Goal: Understand process/instructions: Learn about a topic

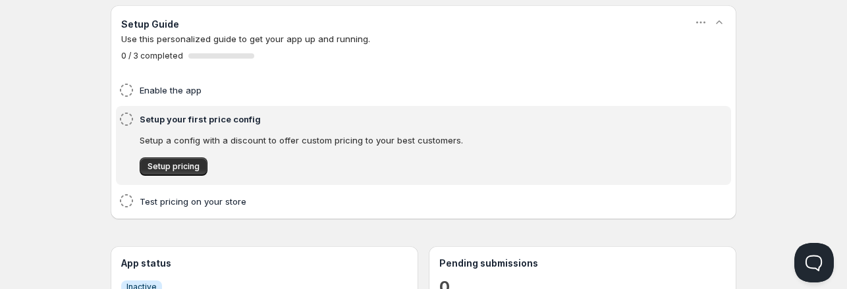
scroll to position [57, 0]
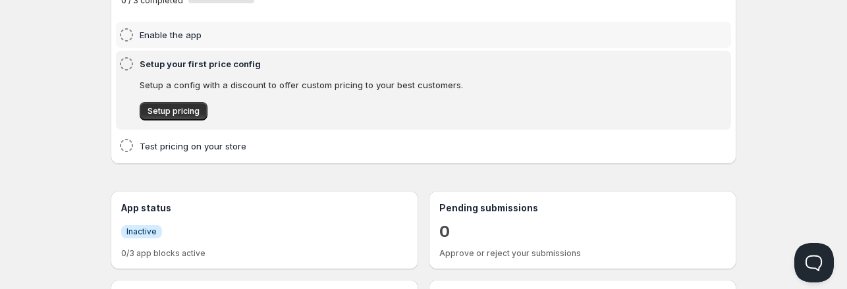
click at [175, 83] on p "Setup a config with a discount to offer custom pricing to your best customers." at bounding box center [401, 84] width 523 height 13
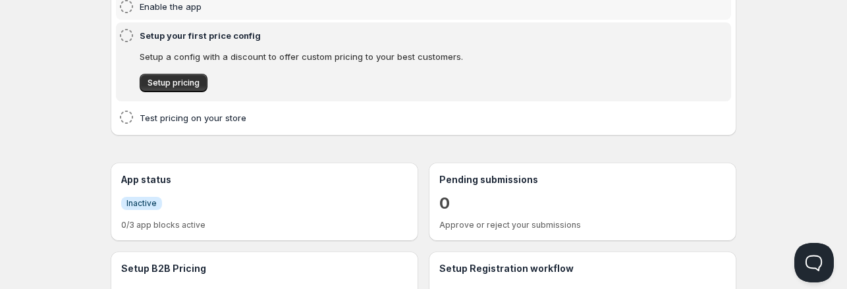
scroll to position [141, 0]
click at [368, 152] on div "Setup Guide Use this personalized guide to get your app up and running. 0 / 3 c…" at bounding box center [424, 136] width 626 height 430
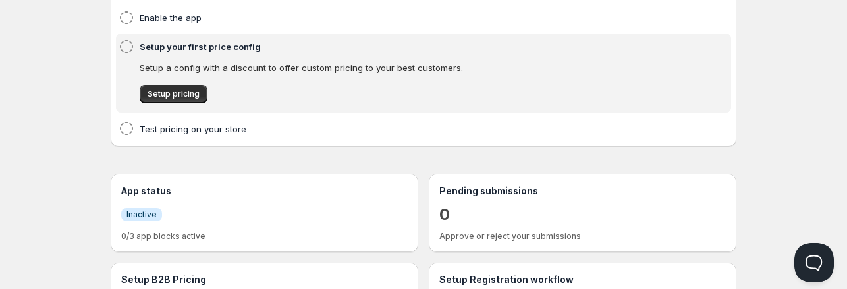
scroll to position [0, 0]
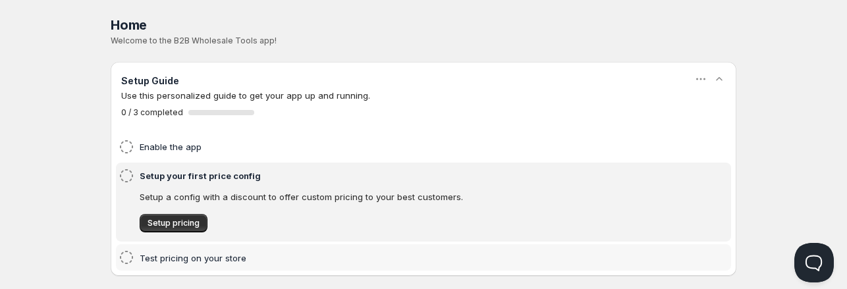
click at [126, 259] on icon at bounding box center [127, 258] width 16 height 16
click at [155, 258] on h4 "Test pricing on your store" at bounding box center [403, 258] width 527 height 13
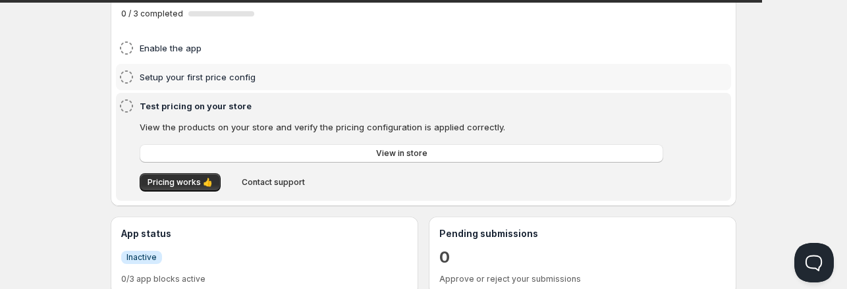
scroll to position [76, 0]
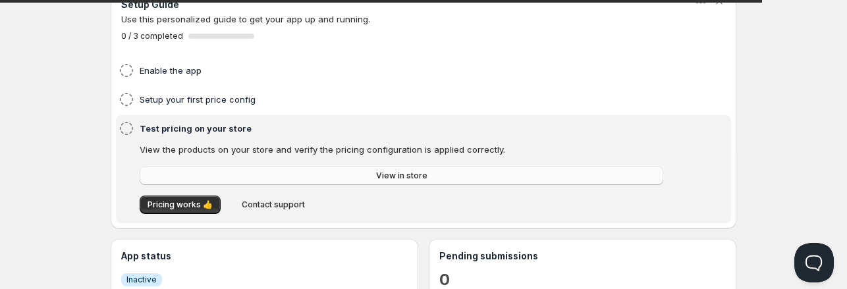
click at [384, 176] on span "View in store" at bounding box center [401, 176] width 51 height 11
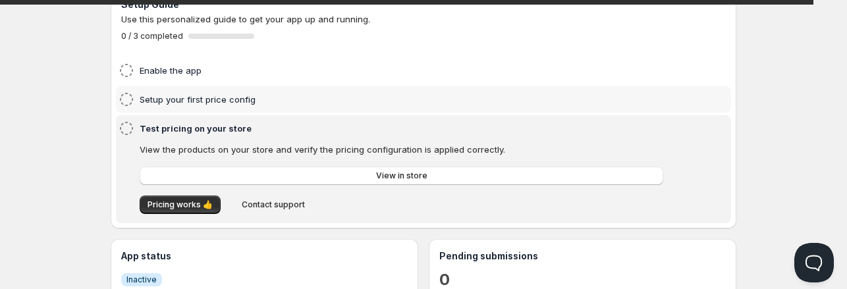
click at [158, 102] on h4 "Setup your first price config" at bounding box center [403, 99] width 527 height 13
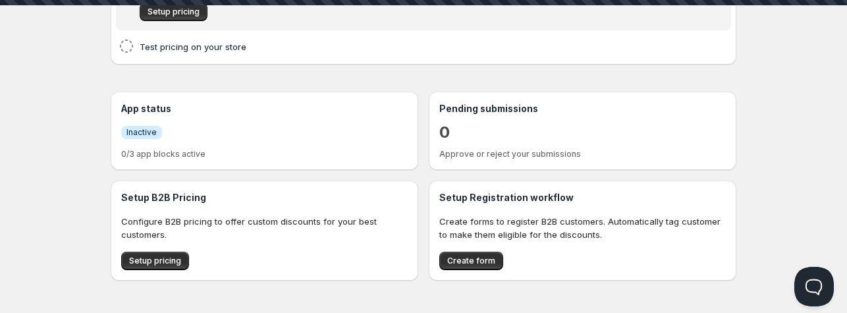
scroll to position [0, 0]
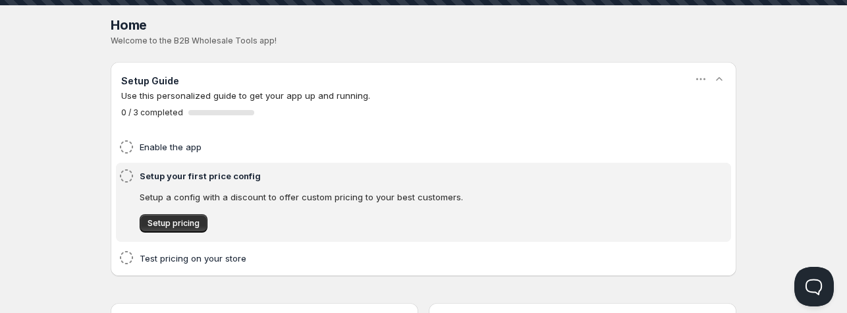
click at [142, 193] on p "Setup a config with a discount to offer custom pricing to your best customers." at bounding box center [401, 196] width 523 height 13
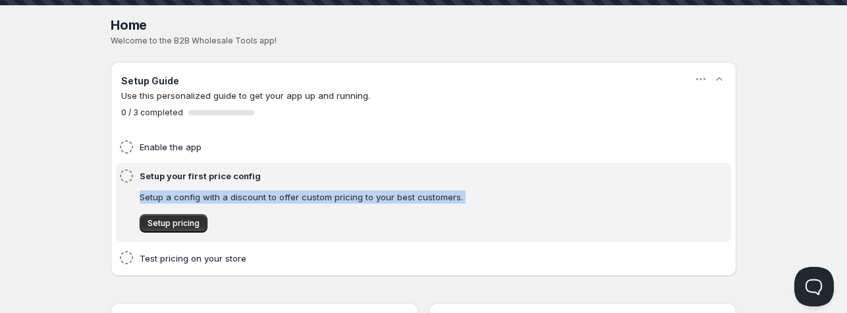
click at [142, 193] on p "Setup a config with a discount to offer custom pricing to your best customers." at bounding box center [401, 196] width 523 height 13
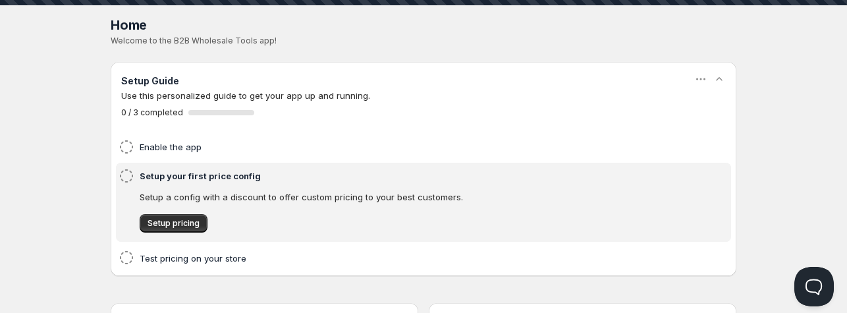
click at [150, 173] on h4 "Setup your first price config" at bounding box center [403, 175] width 527 height 13
click at [129, 178] on icon at bounding box center [127, 176] width 16 height 16
click at [167, 263] on h4 "Test pricing on your store" at bounding box center [403, 258] width 527 height 13
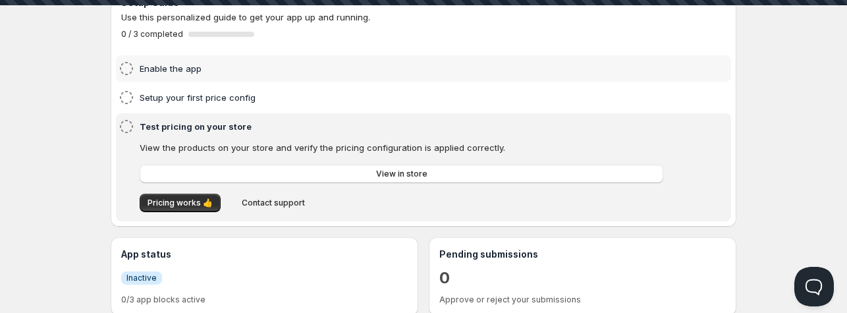
scroll to position [81, 0]
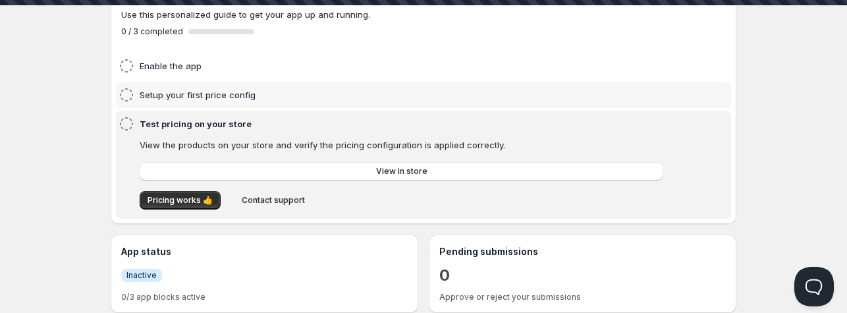
click at [227, 94] on h4 "Setup your first price config" at bounding box center [403, 94] width 527 height 13
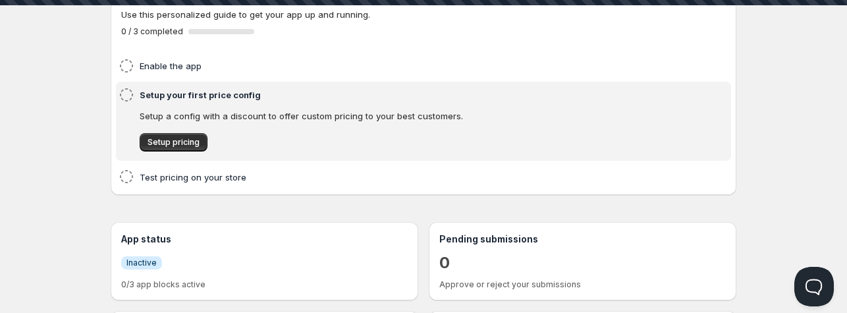
click at [384, 120] on div "Setup pricing" at bounding box center [394, 136] width 537 height 32
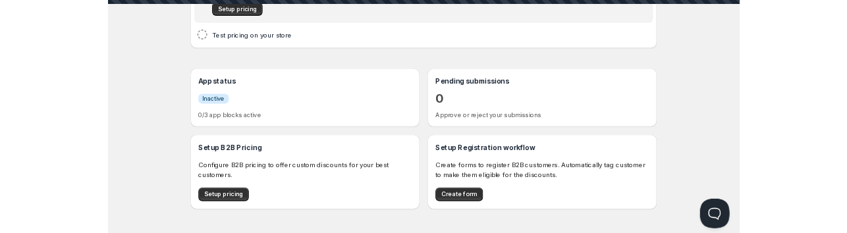
scroll to position [0, 0]
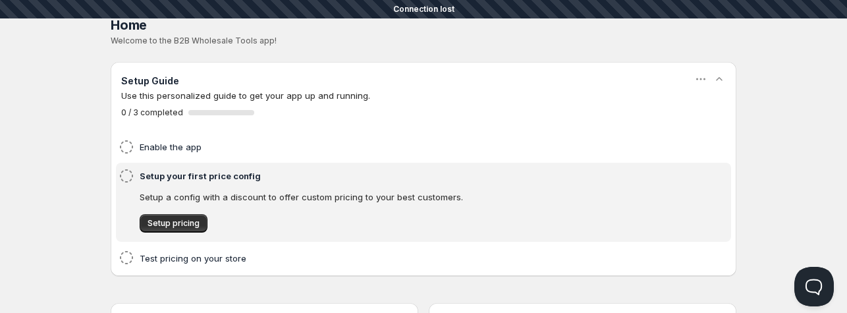
click at [501, 36] on p "Welcome to the B2B Wholesale Tools app!" at bounding box center [424, 41] width 626 height 11
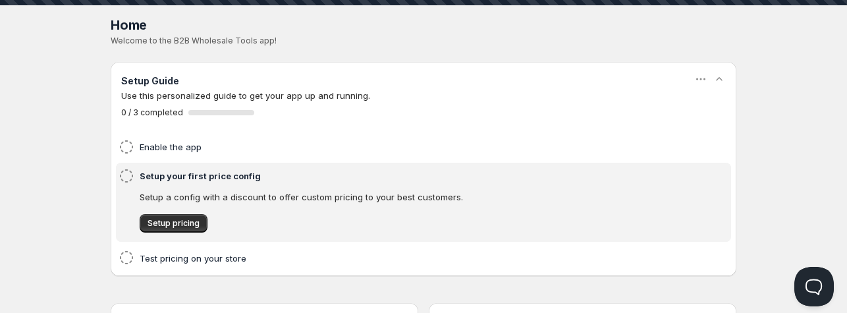
click at [485, 173] on h4 "Setup your first price config" at bounding box center [403, 175] width 527 height 13
click at [518, 38] on p "Welcome to the B2B Wholesale Tools app!" at bounding box center [424, 41] width 626 height 11
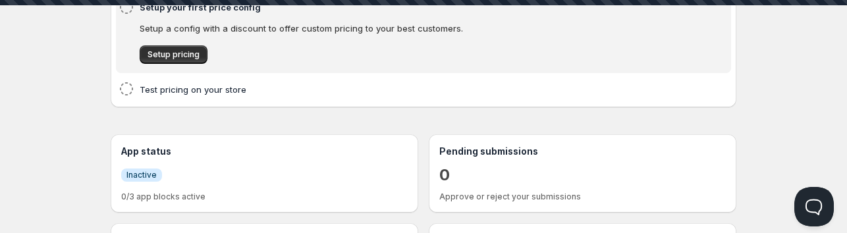
scroll to position [110, 0]
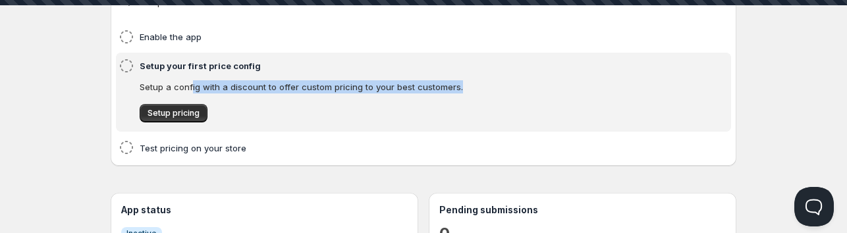
drag, startPoint x: 467, startPoint y: 82, endPoint x: 190, endPoint y: 86, distance: 277.2
click at [190, 86] on p "Setup a config with a discount to offer custom pricing to your best customers." at bounding box center [401, 86] width 523 height 13
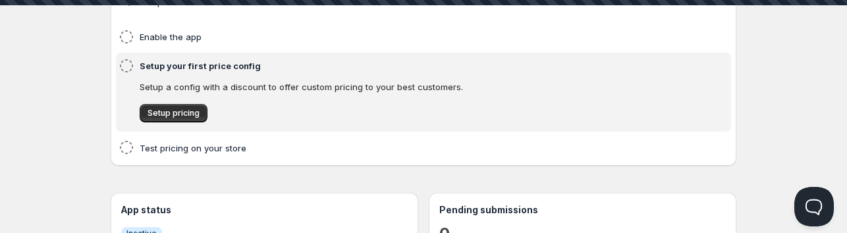
click at [135, 82] on div "Setup your first price config Setup a config with a discount to offer custom pr…" at bounding box center [424, 92] width 610 height 68
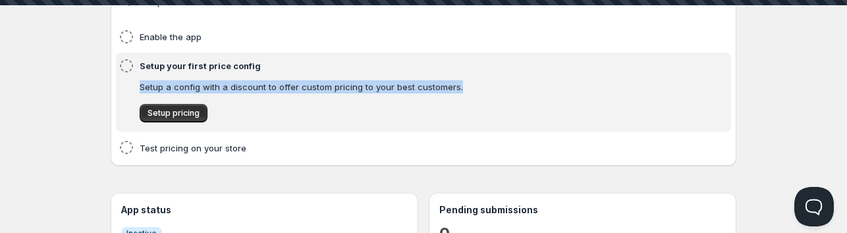
drag, startPoint x: 140, startPoint y: 84, endPoint x: 456, endPoint y: 87, distance: 316.1
click at [456, 87] on div "Setup your first price config Setup a config with a discount to offer custom pr…" at bounding box center [424, 92] width 610 height 68
copy p "Setup a config with a discount to offer custom pricing to your best customers."
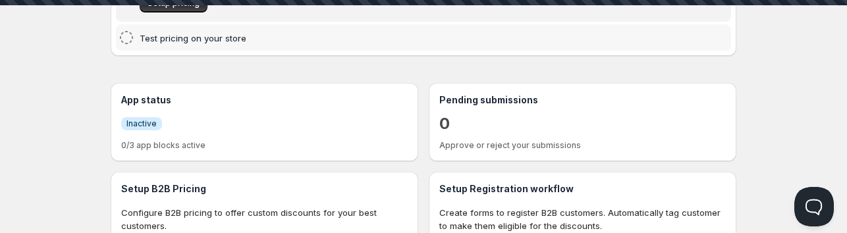
click at [202, 35] on h4 "Test pricing on your store" at bounding box center [403, 38] width 527 height 13
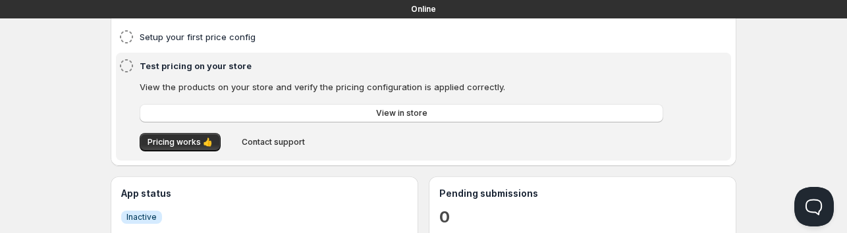
scroll to position [138, 0]
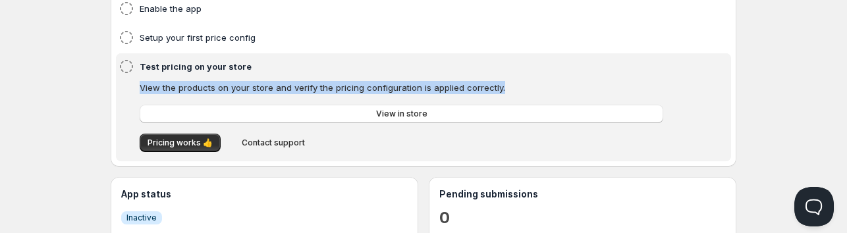
drag, startPoint x: 502, startPoint y: 87, endPoint x: 140, endPoint y: 87, distance: 362.1
click at [140, 87] on p "View the products on your store and verify the pricing configuration is applied…" at bounding box center [401, 87] width 523 height 13
copy p "View the products on your store and verify the pricing configuration is applied…"
click at [390, 111] on span "View in store" at bounding box center [401, 114] width 51 height 11
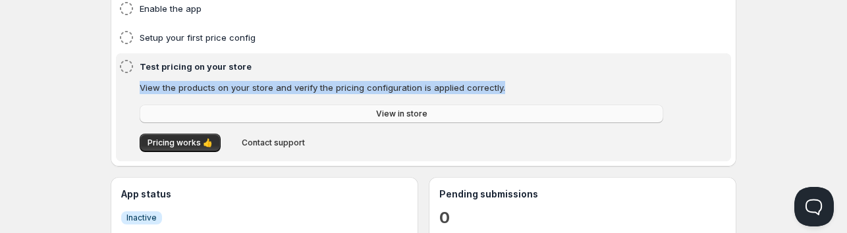
click at [390, 111] on span "View in store" at bounding box center [401, 114] width 51 height 11
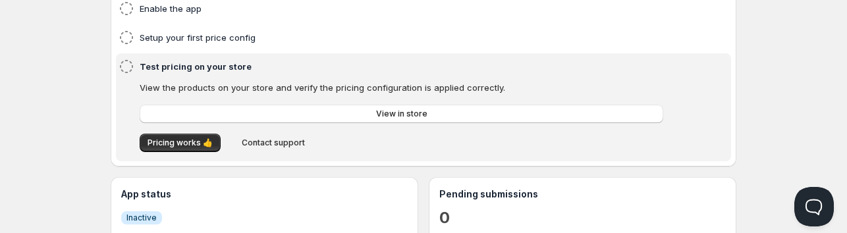
click at [68, 194] on div "Home Pricing Price lists Forms Submissions Settings Features Plans Home. This p…" at bounding box center [423, 130] width 847 height 537
click at [284, 148] on span "Contact support" at bounding box center [273, 143] width 63 height 11
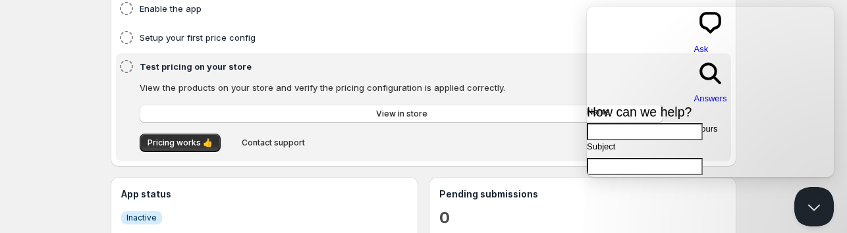
scroll to position [0, 0]
click at [461, 172] on div "Setup Guide Use this personalized guide to get your app up and running. 0 / 3 c…" at bounding box center [424, 145] width 626 height 442
click at [273, 146] on span "Contact support" at bounding box center [273, 143] width 63 height 11
click at [726, 93] on span "Answers" at bounding box center [710, 98] width 33 height 10
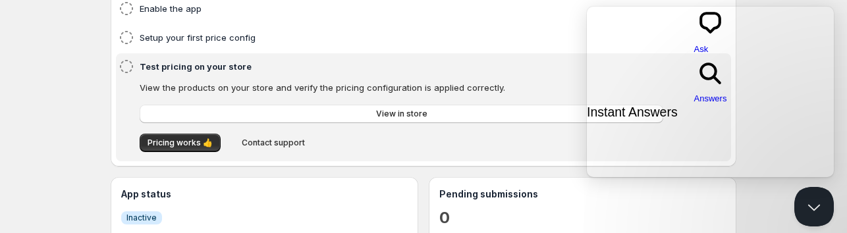
click at [694, 32] on span "chat-square" at bounding box center [710, 37] width 33 height 10
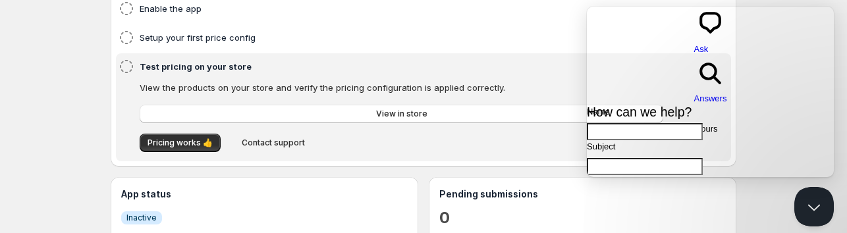
click at [568, 23] on div "Enable the app Setup your first price config Test pricing on your store View th…" at bounding box center [423, 78] width 615 height 166
click at [807, 203] on button "Close Beacon popover" at bounding box center [811, 204] width 40 height 40
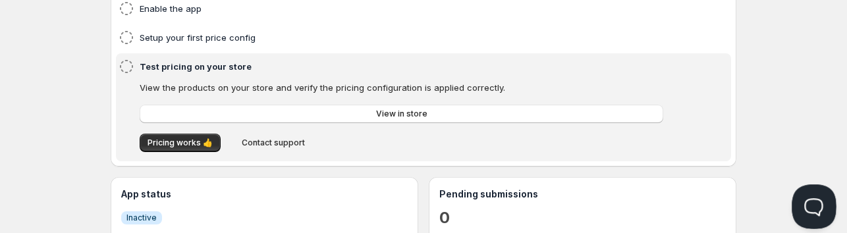
click at [807, 203] on button "Open Beacon popover" at bounding box center [811, 204] width 40 height 40
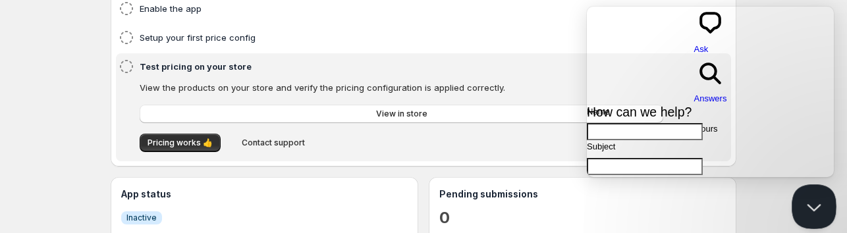
click at [807, 203] on button "Close Beacon popover" at bounding box center [811, 204] width 40 height 40
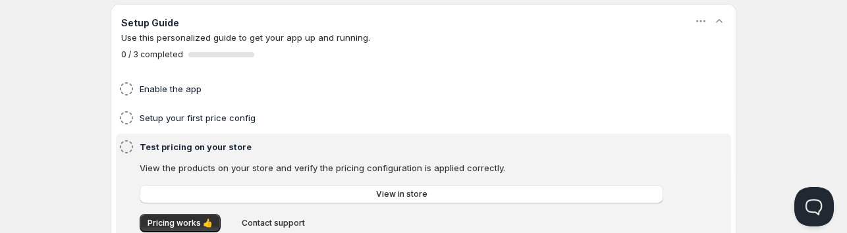
scroll to position [57, 0]
click at [227, 115] on h4 "Setup your first price config" at bounding box center [403, 119] width 527 height 13
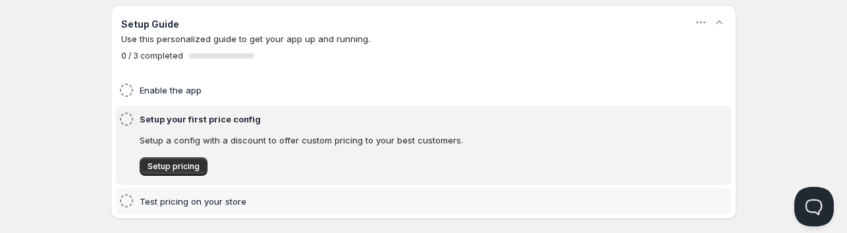
click at [170, 202] on h4 "Test pricing on your store" at bounding box center [403, 201] width 527 height 13
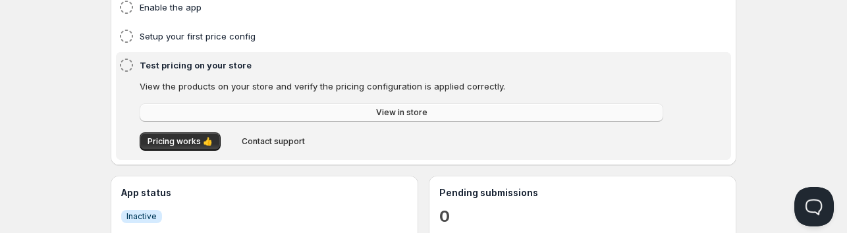
scroll to position [141, 0]
click at [129, 70] on icon at bounding box center [127, 64] width 16 height 16
click at [151, 65] on h4 "Test pricing on your store" at bounding box center [403, 63] width 527 height 13
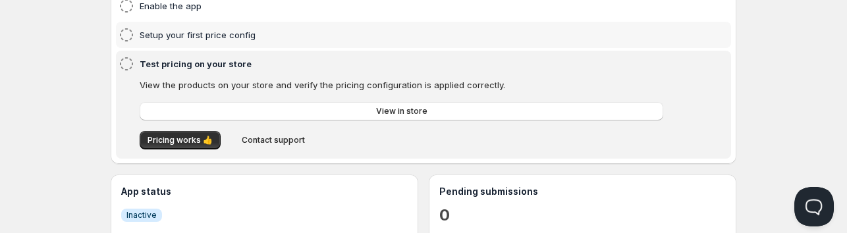
click at [150, 33] on h4 "Setup your first price config" at bounding box center [403, 34] width 527 height 13
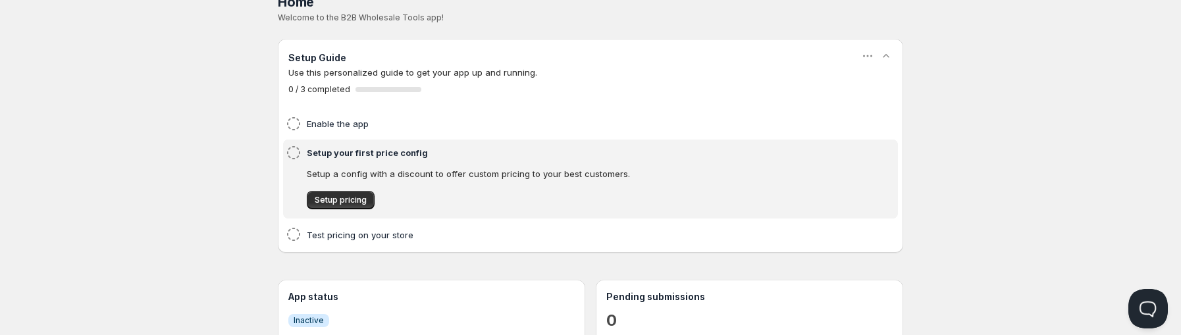
scroll to position [188, 0]
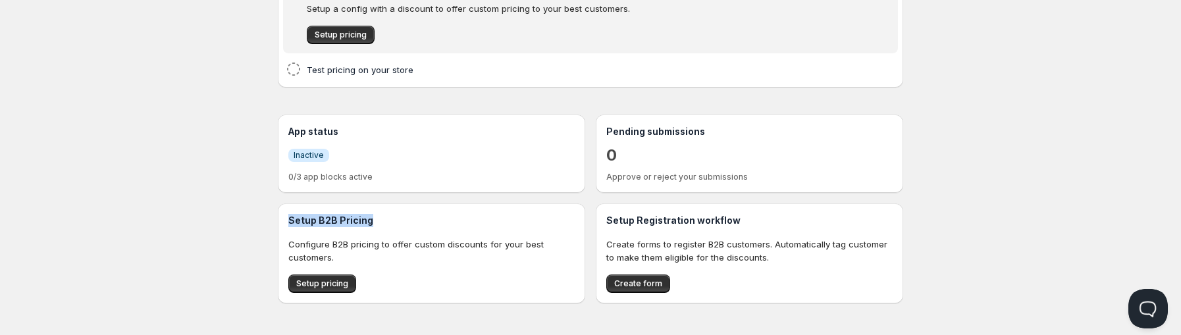
drag, startPoint x: 377, startPoint y: 221, endPoint x: 285, endPoint y: 226, distance: 92.3
click at [285, 226] on div "Setup B2B Pricing Configure B2B pricing to offer custom discounts for your best…" at bounding box center [431, 253] width 307 height 100
copy h3 "Setup B2B Pricing"
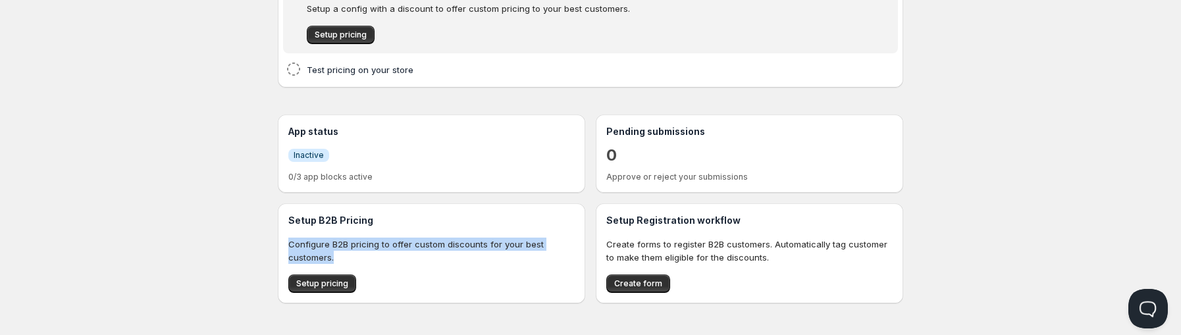
drag, startPoint x: 341, startPoint y: 258, endPoint x: 286, endPoint y: 244, distance: 56.5
click at [286, 244] on div "Setup B2B Pricing Configure B2B pricing to offer custom discounts for your best…" at bounding box center [431, 253] width 307 height 100
copy p "Configure B2B pricing to offer custom discounts for your best customers."
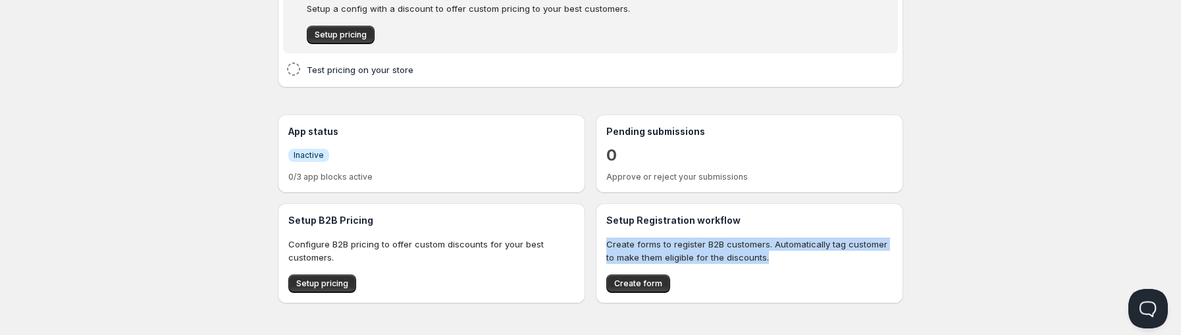
drag, startPoint x: 604, startPoint y: 248, endPoint x: 772, endPoint y: 262, distance: 168.5
click at [772, 262] on div "Setup Registration workflow Create forms to register B2B customers. Automatical…" at bounding box center [749, 253] width 307 height 100
copy p "Create forms to register B2B customers. Automatically tag customer to make them…"
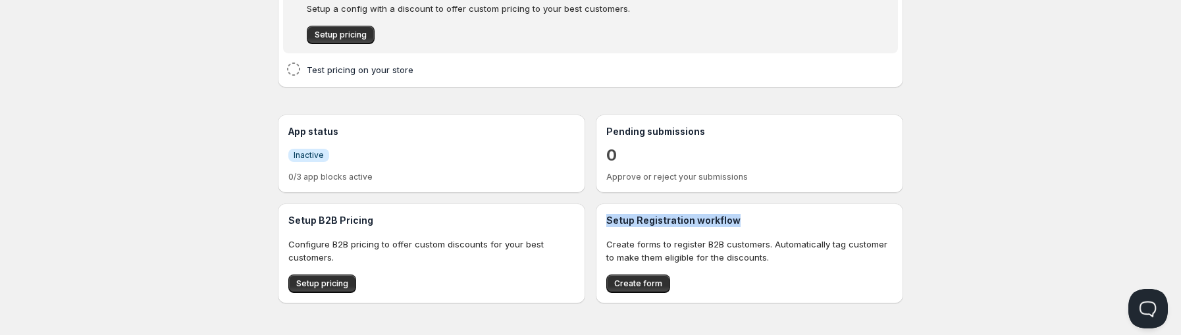
drag, startPoint x: 732, startPoint y: 221, endPoint x: 606, endPoint y: 225, distance: 126.5
click at [606, 225] on h3 "Setup Registration workflow" at bounding box center [749, 220] width 286 height 13
copy h3 "Setup Registration workflow"
